Goal: Information Seeking & Learning: Learn about a topic

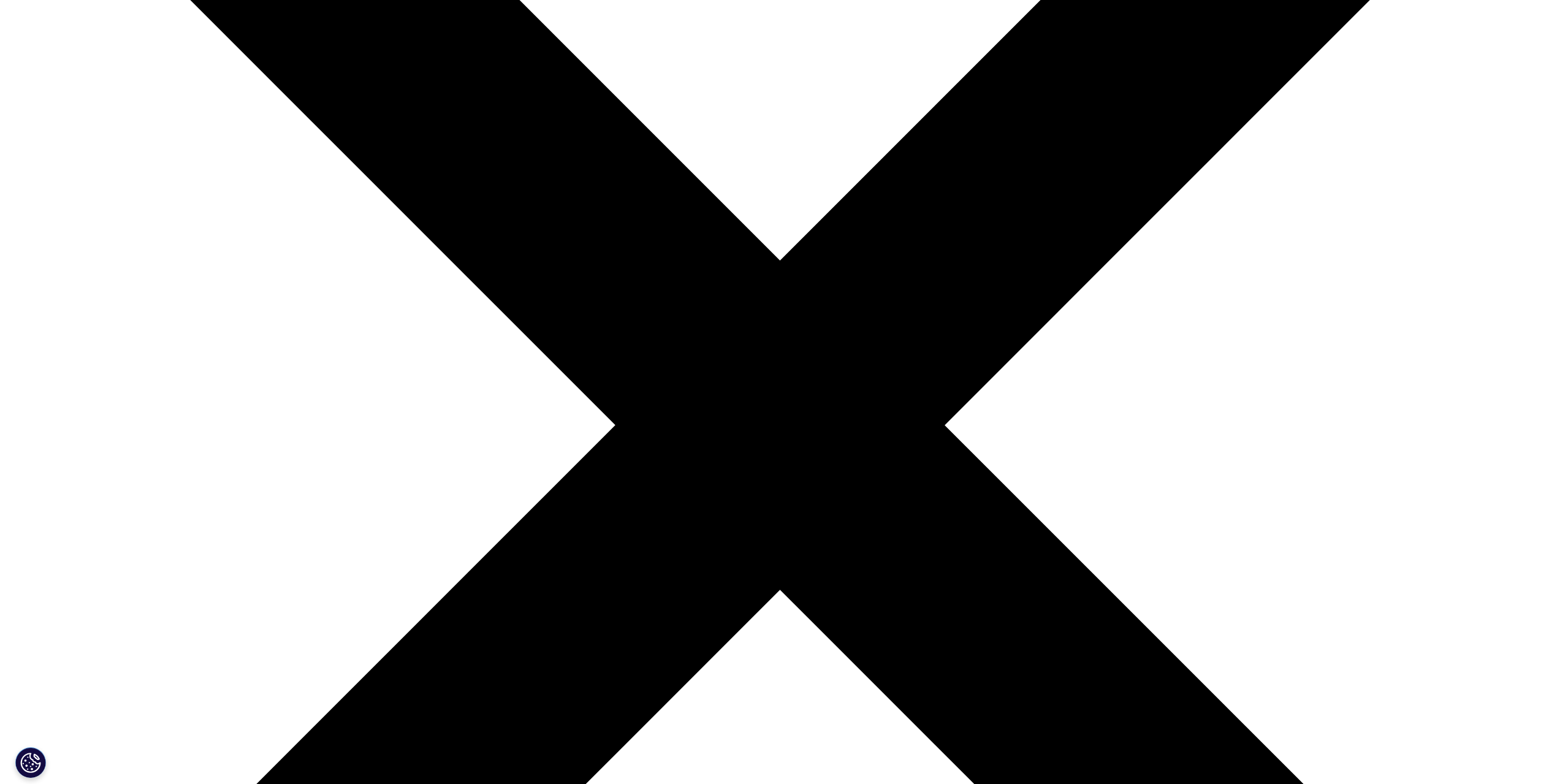
scroll to position [429, 0]
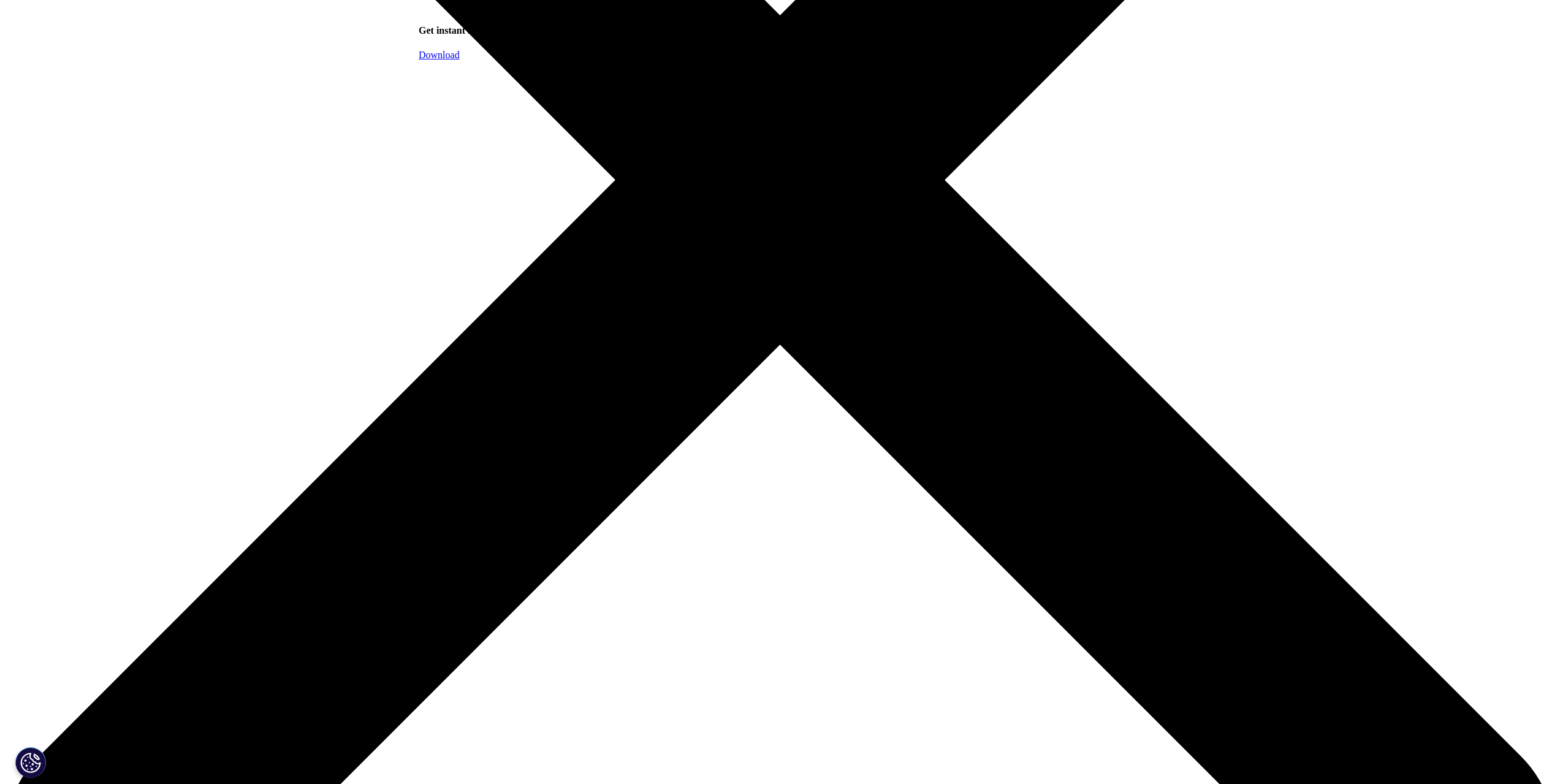
scroll to position [735, 0]
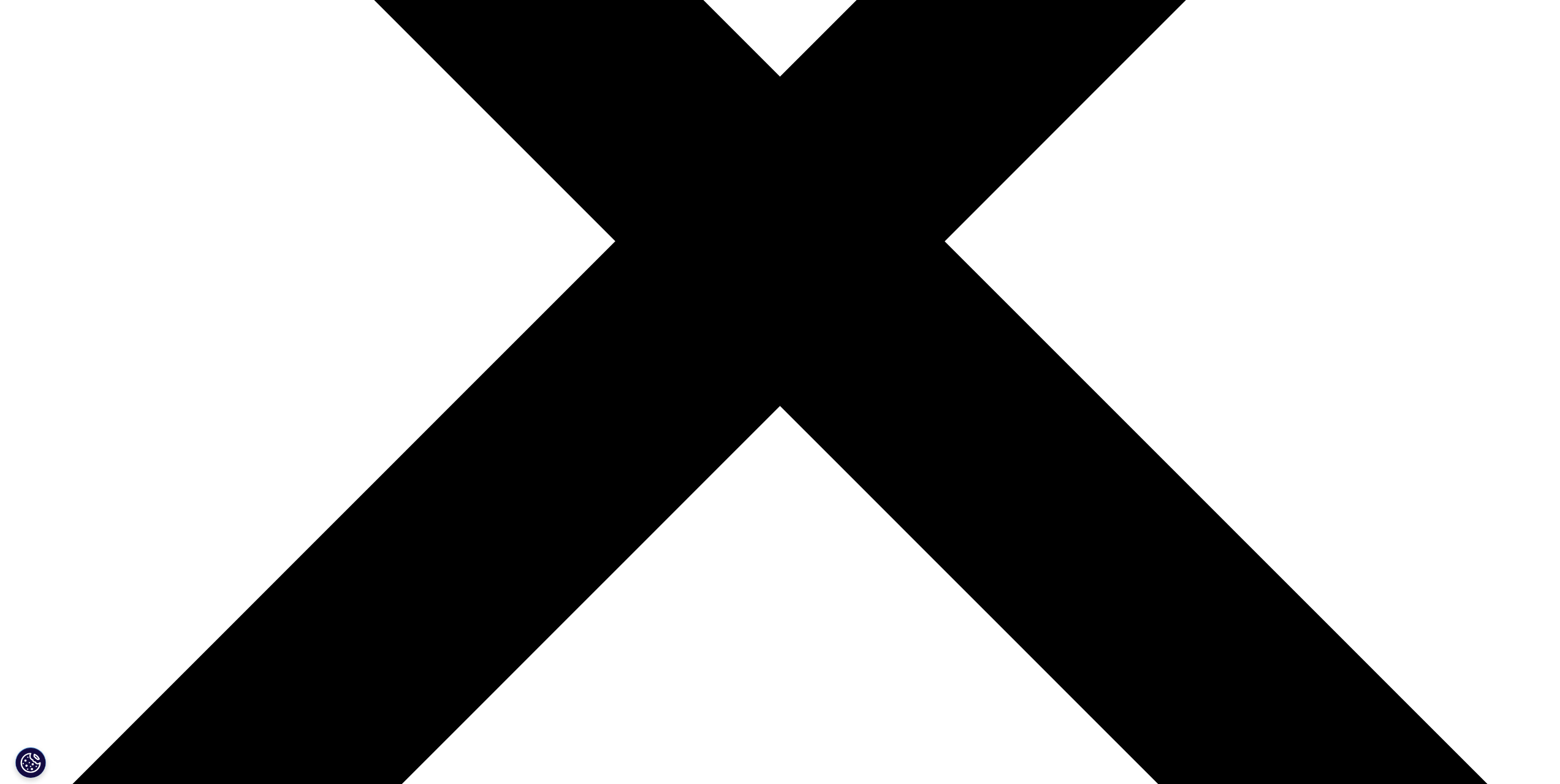
scroll to position [612, 0]
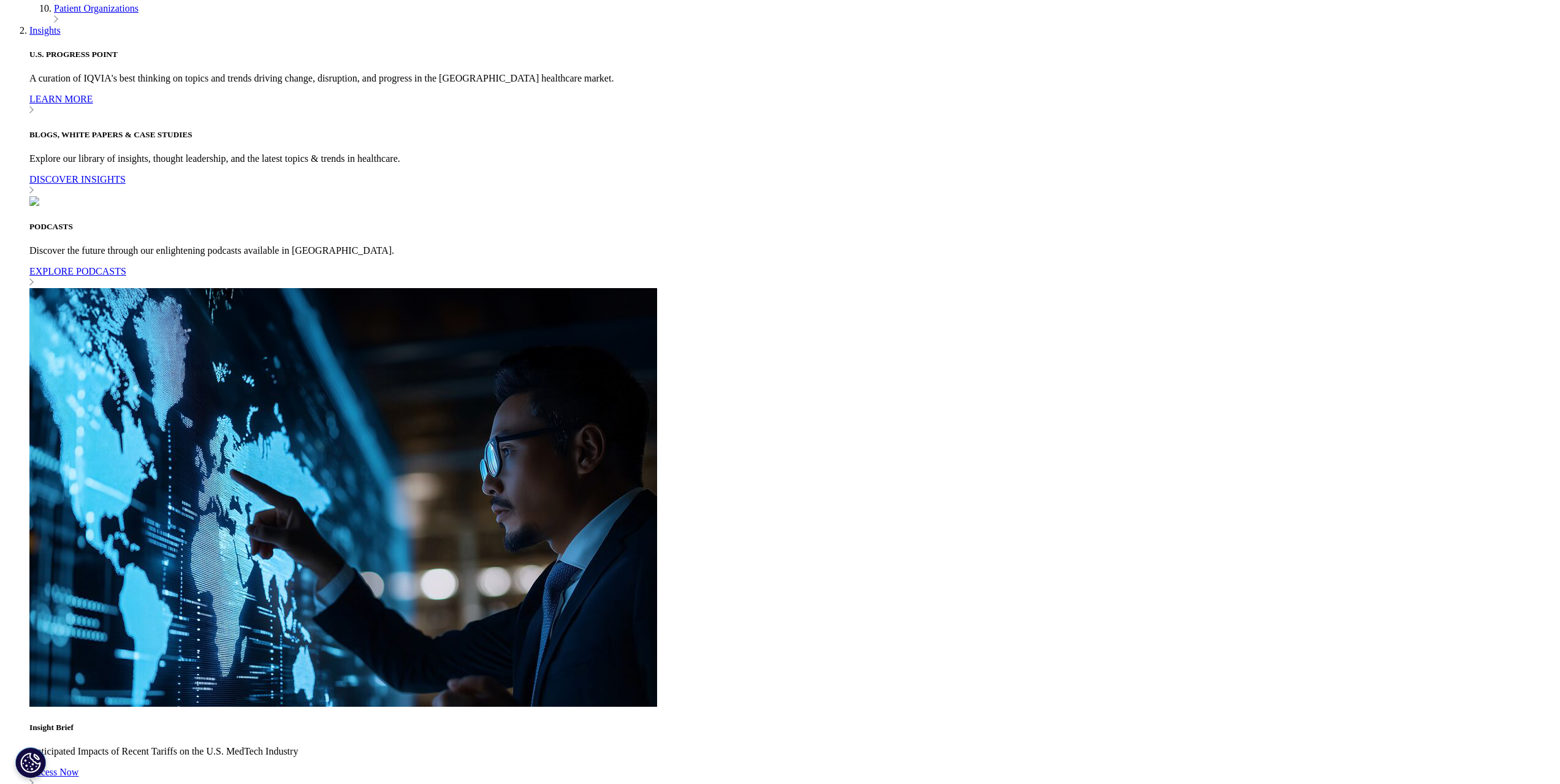
scroll to position [674, 0]
